Goal: Task Accomplishment & Management: Use online tool/utility

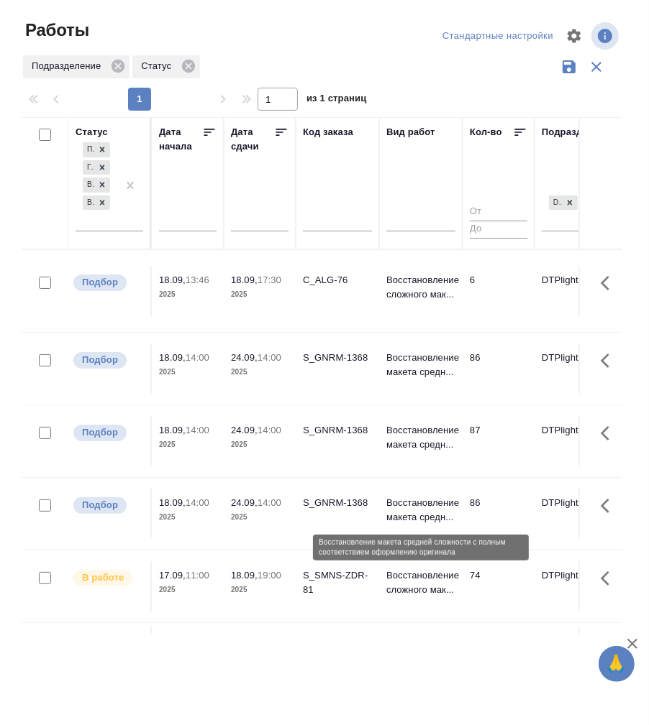
click at [414, 505] on p "Восстановление макета средн..." at bounding box center [420, 510] width 69 height 29
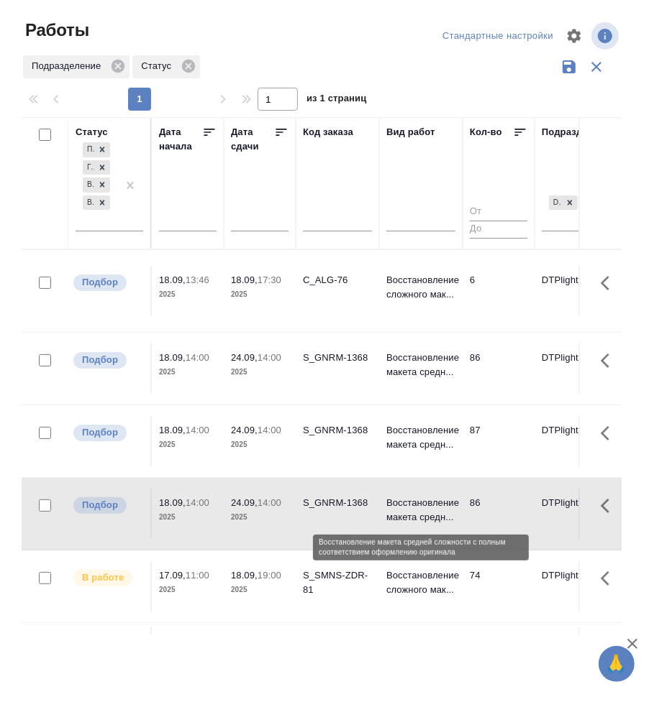
click at [414, 505] on p "Восстановление макета средн..." at bounding box center [420, 510] width 69 height 29
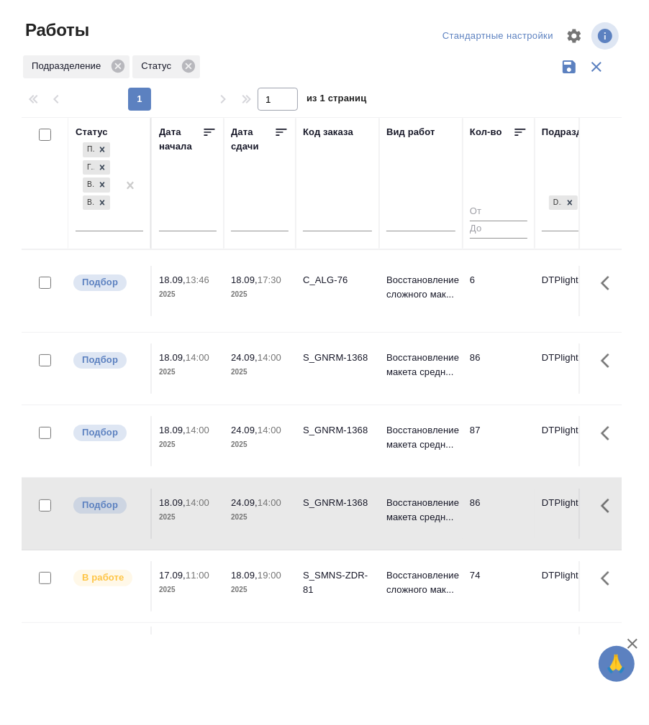
click at [260, 283] on p "17:30" at bounding box center [269, 280] width 24 height 11
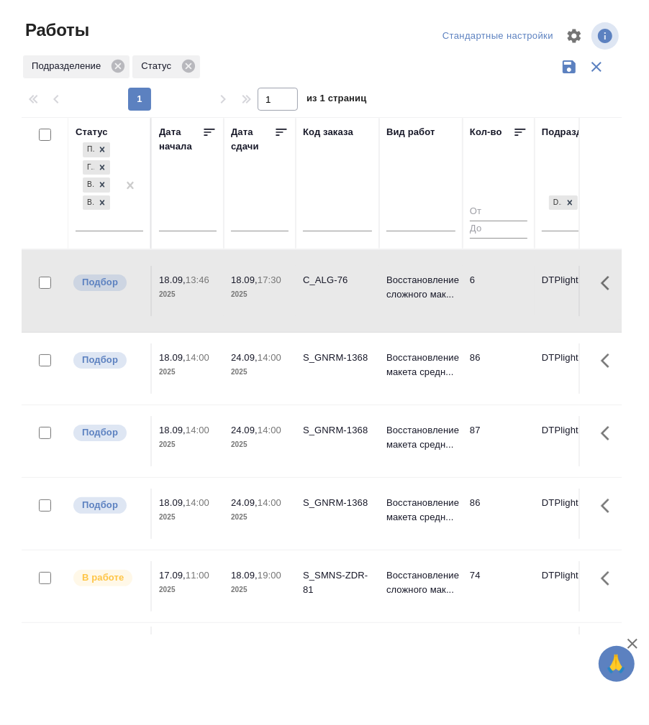
click at [260, 283] on p "17:30" at bounding box center [269, 280] width 24 height 11
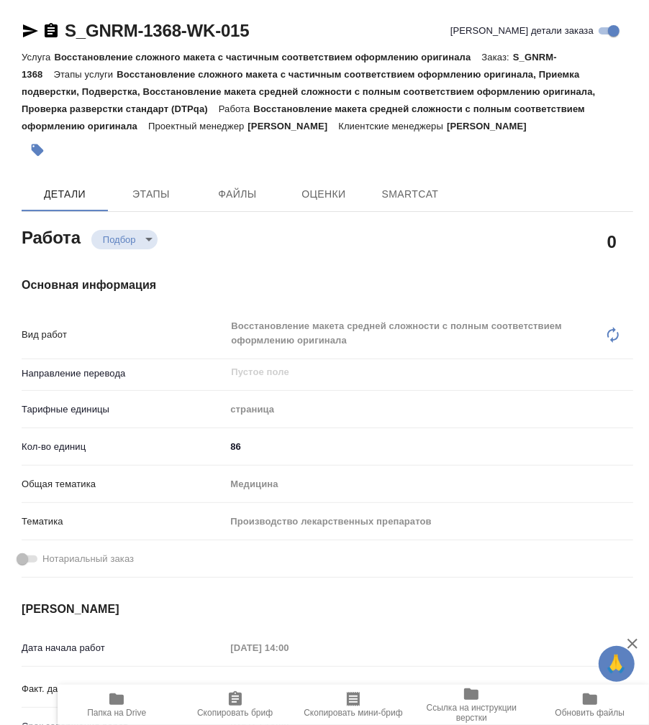
type textarea "x"
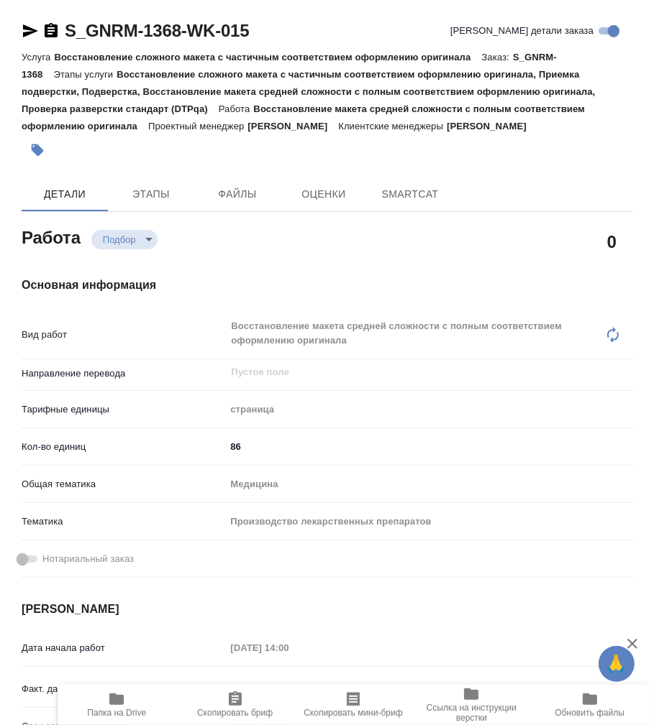
type textarea "x"
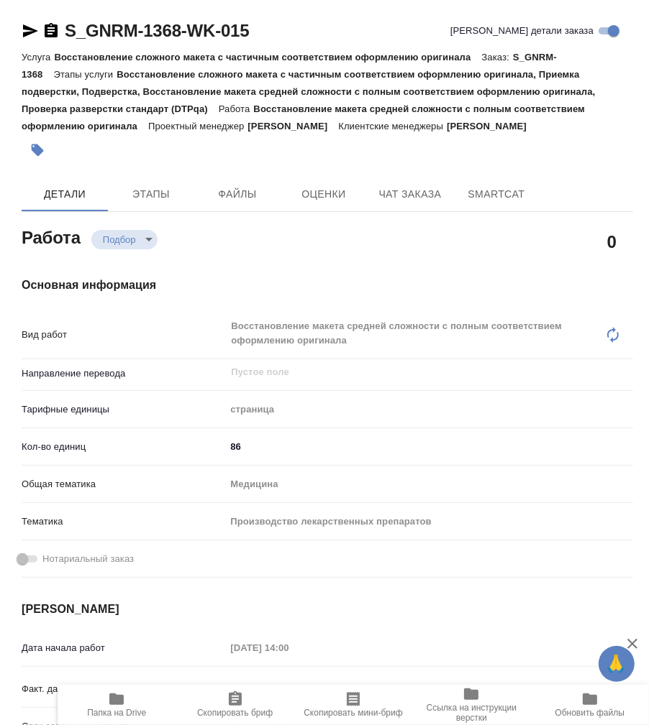
type textarea "x"
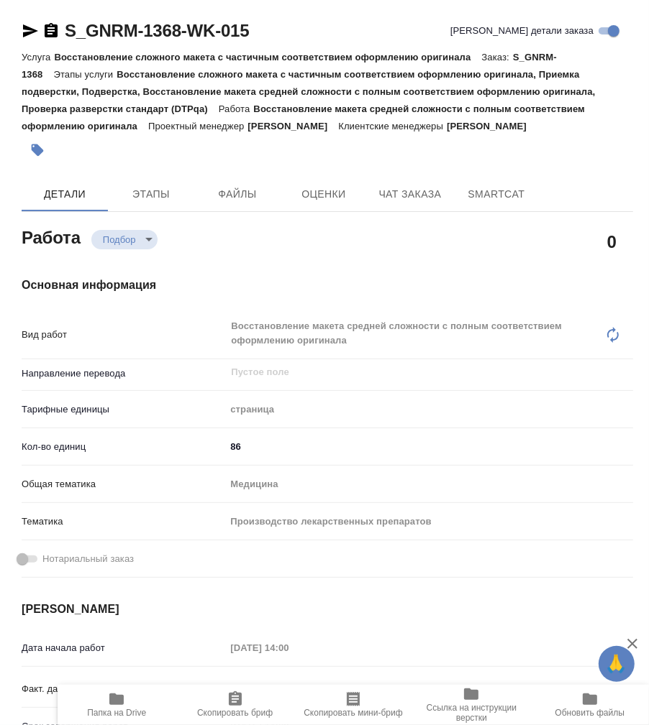
type textarea "x"
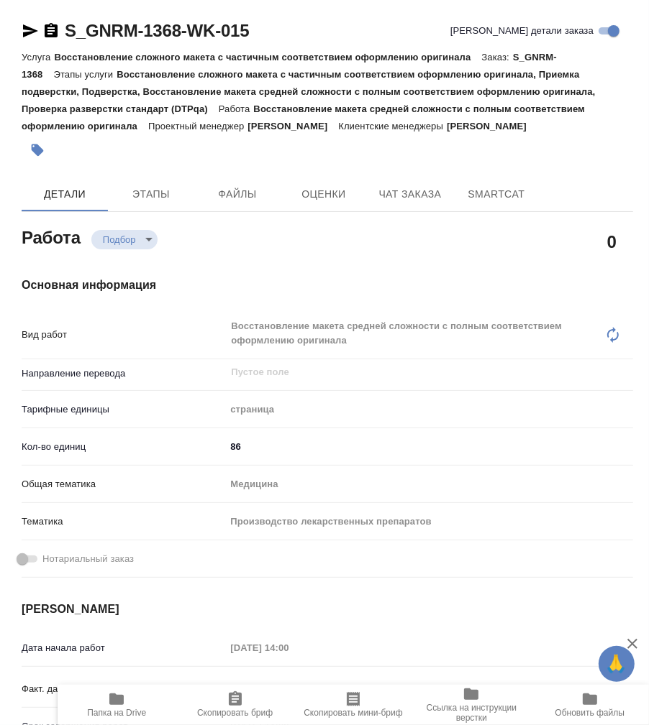
type textarea "x"
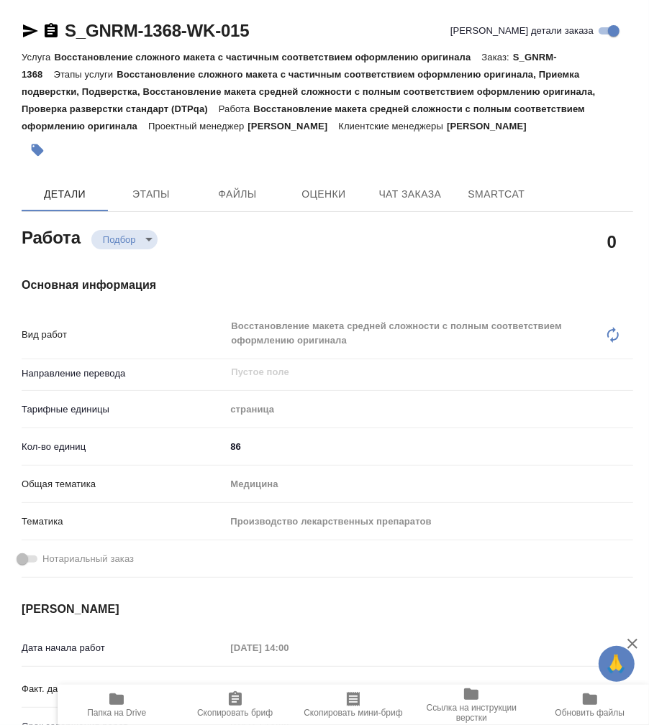
type textarea "x"
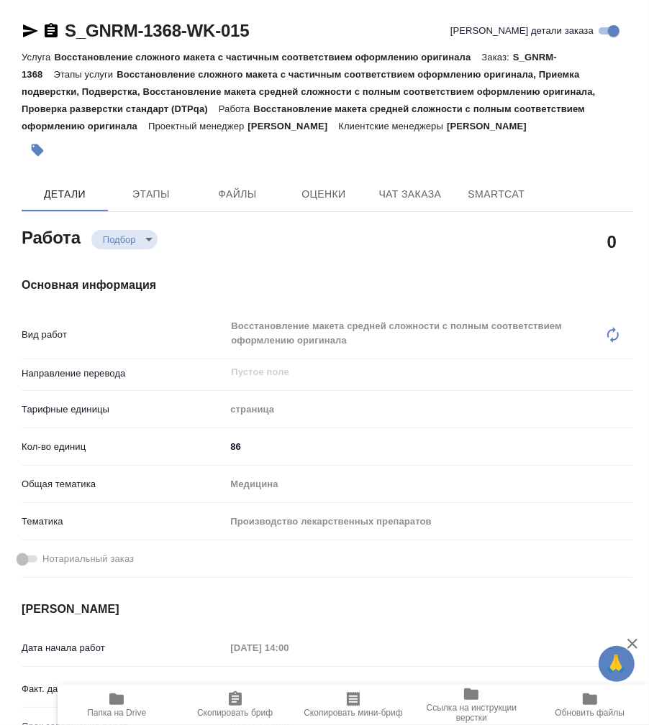
scroll to position [319, 0]
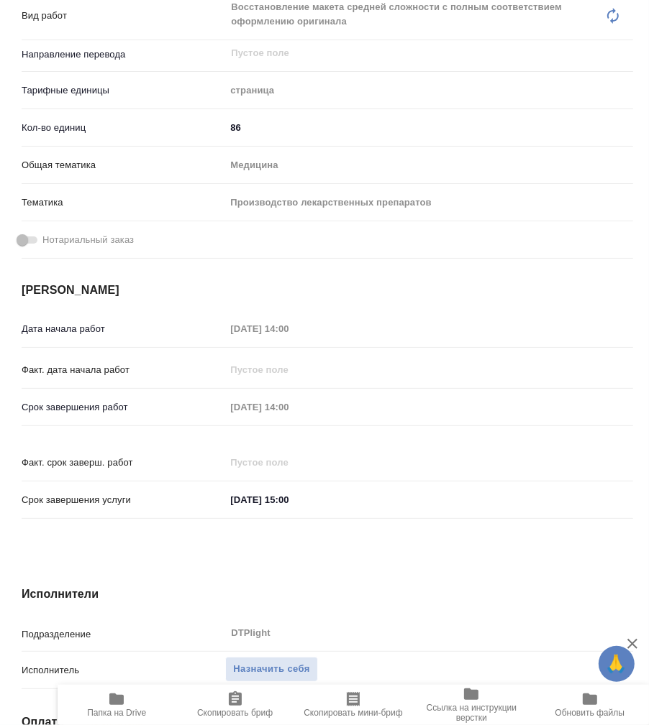
type textarea "x"
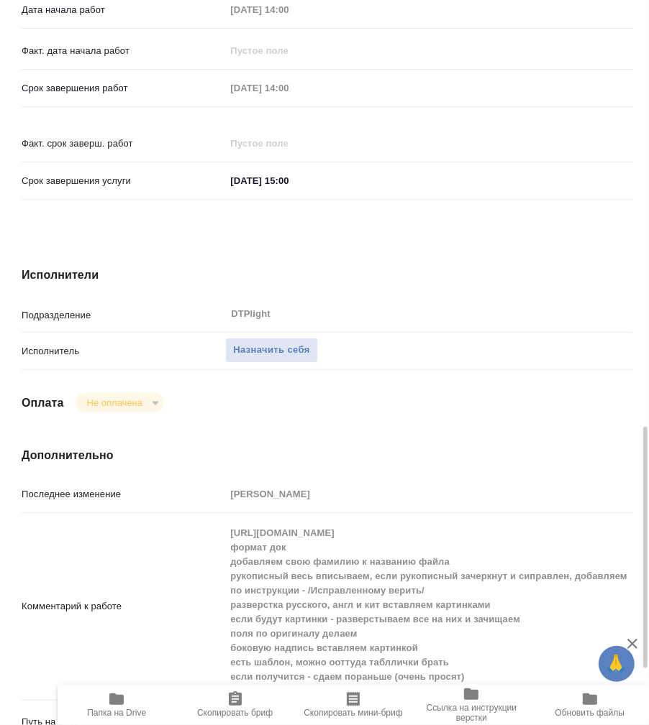
scroll to position [799, 0]
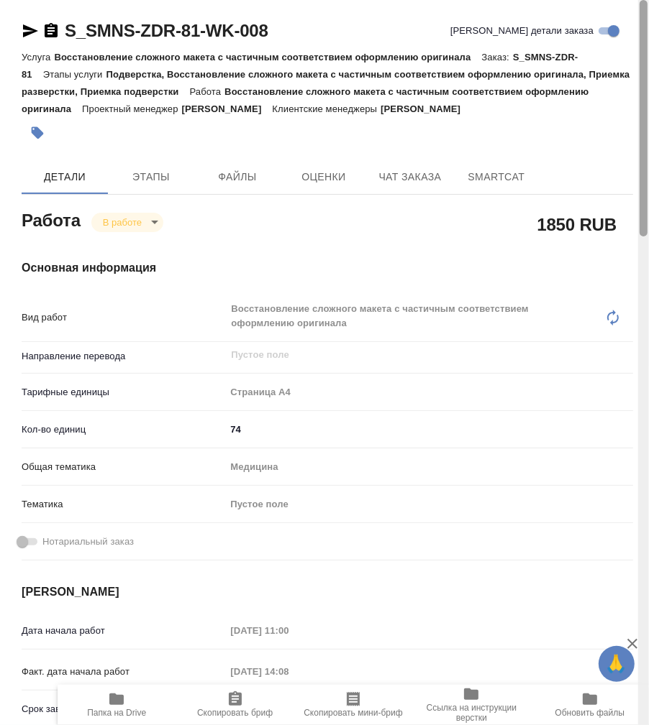
drag, startPoint x: 644, startPoint y: 339, endPoint x: 638, endPoint y: 37, distance: 302.0
click at [639, 37] on div at bounding box center [643, 118] width 8 height 237
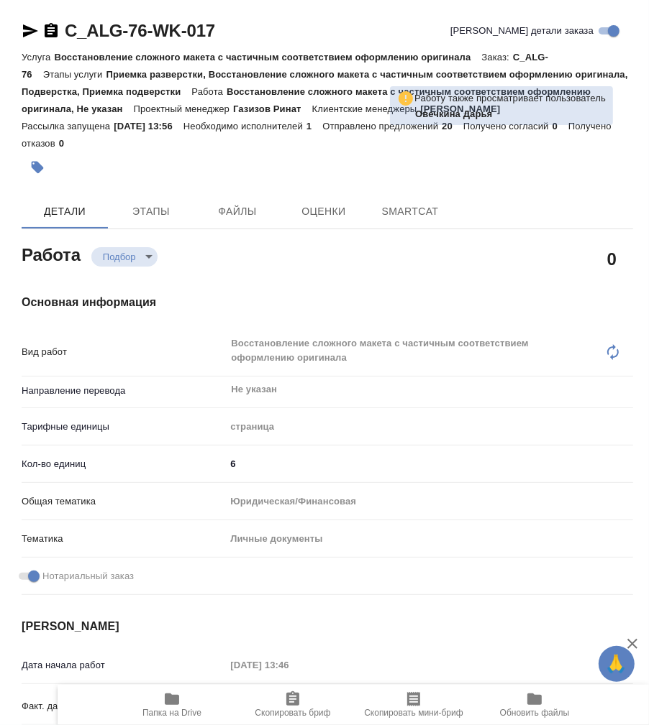
type textarea "x"
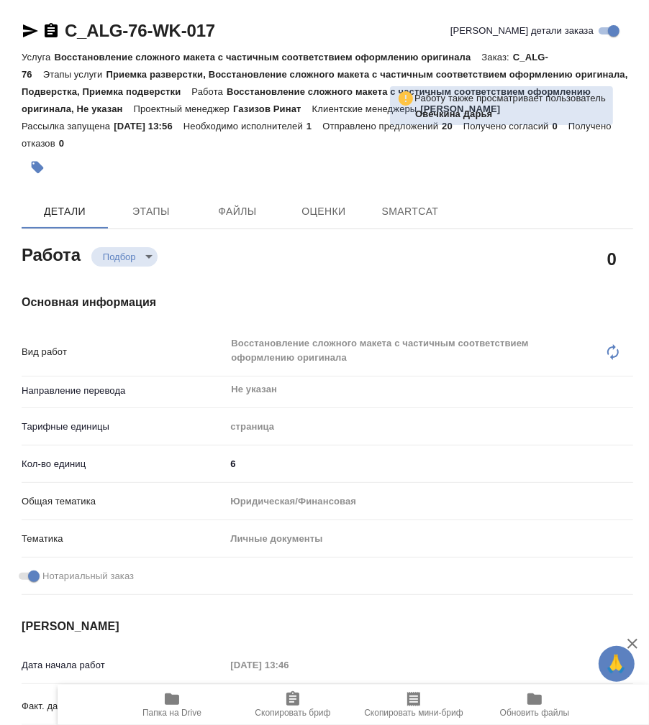
type textarea "x"
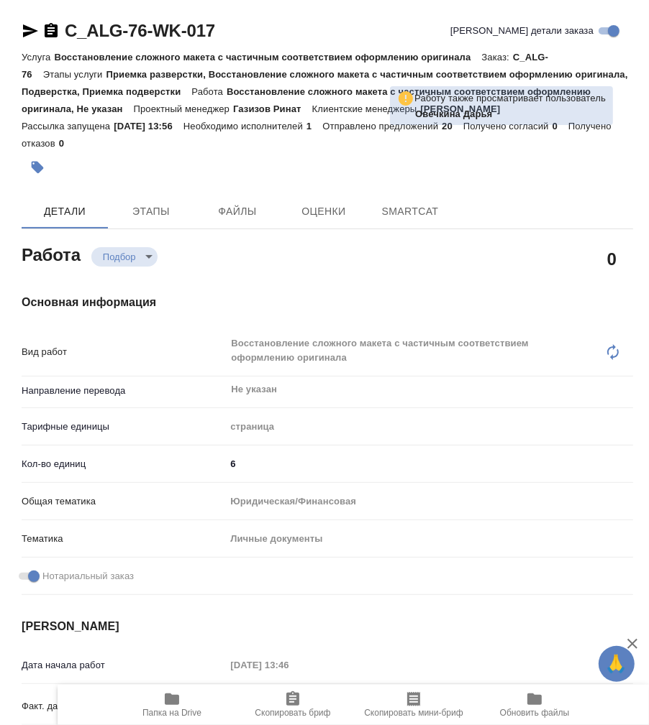
type textarea "x"
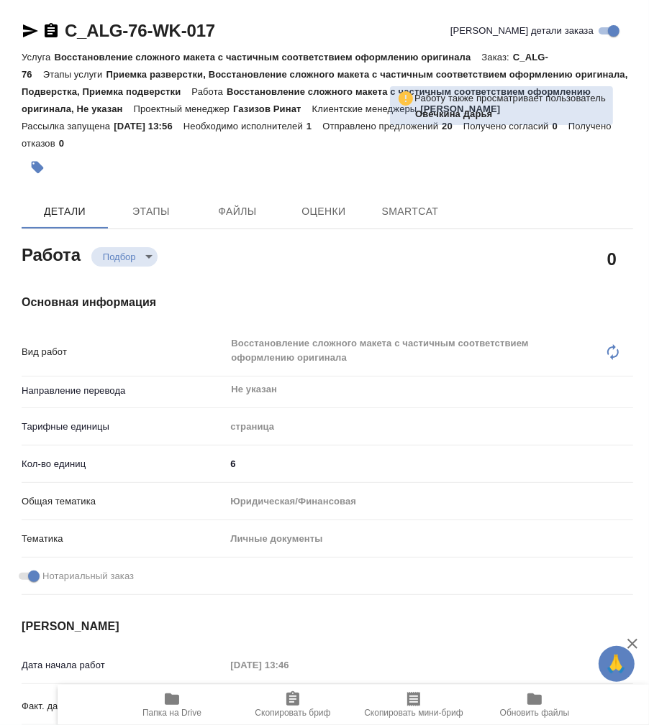
type textarea "x"
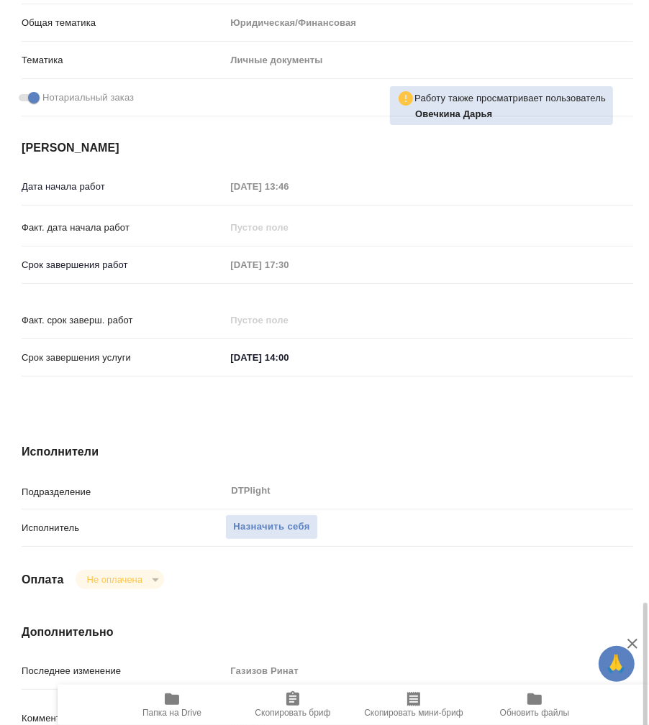
scroll to position [799, 0]
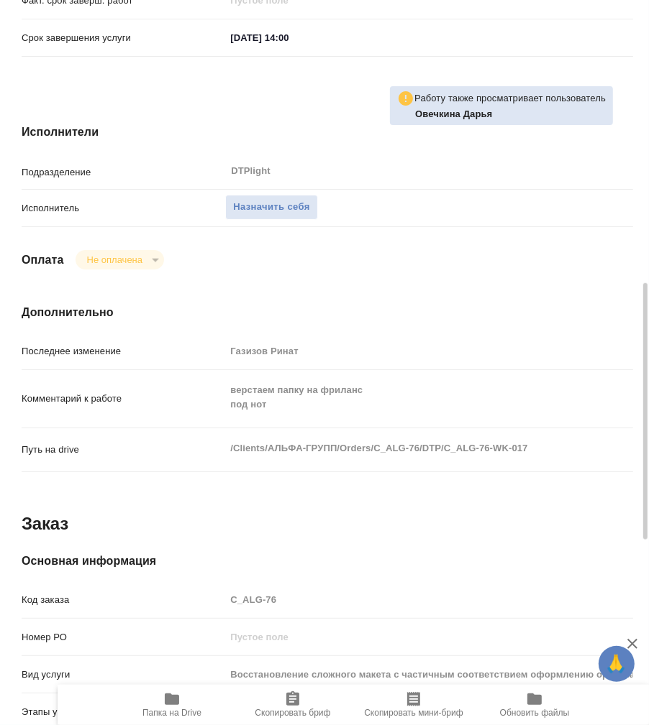
type textarea "x"
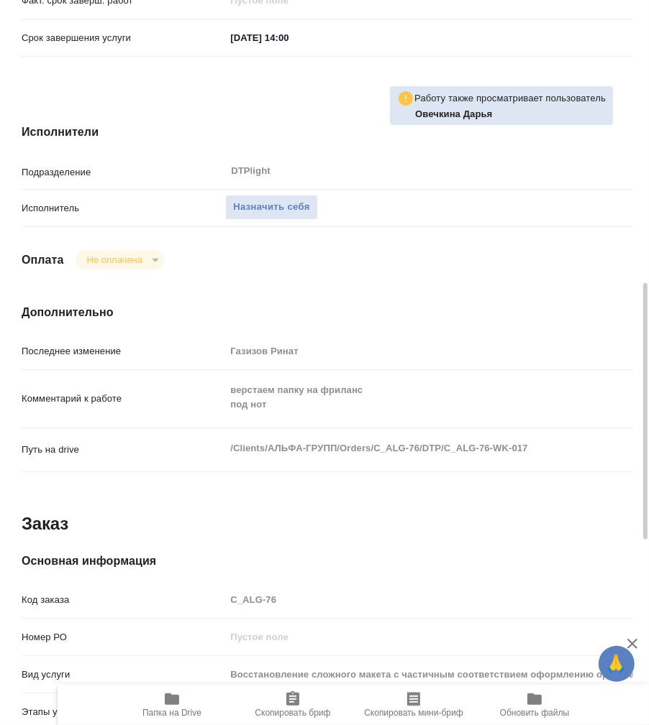
type textarea "x"
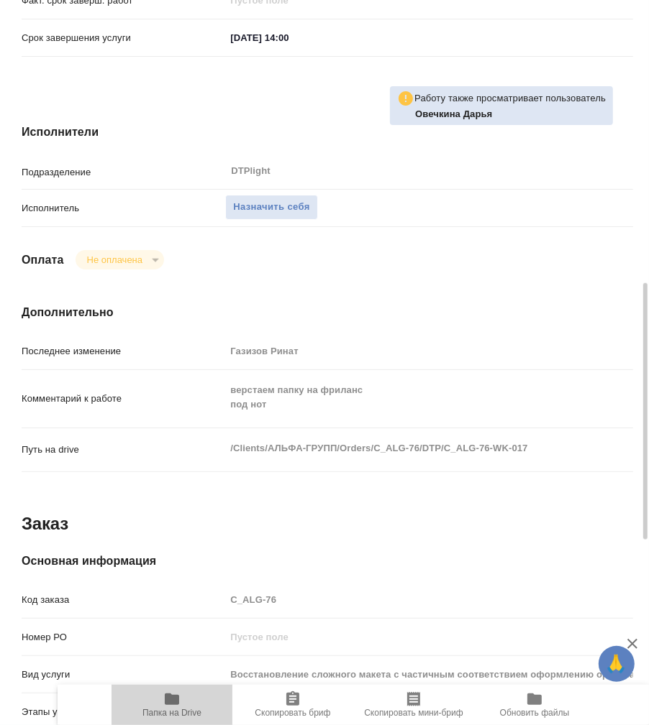
click at [172, 707] on icon "button" at bounding box center [171, 699] width 17 height 17
